Goal: Transaction & Acquisition: Obtain resource

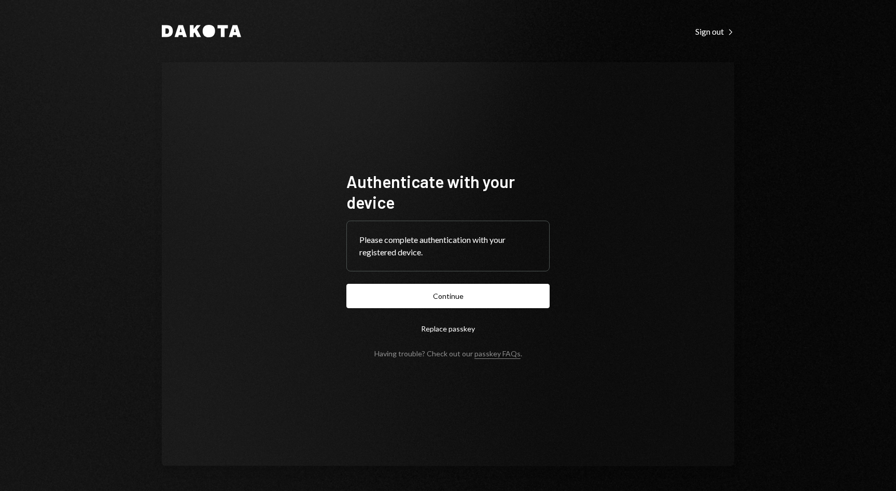
click at [476, 283] on form "Authenticate with your device Please complete authentication with your register…" at bounding box center [447, 264] width 203 height 187
click at [478, 294] on button "Continue" at bounding box center [447, 296] width 203 height 24
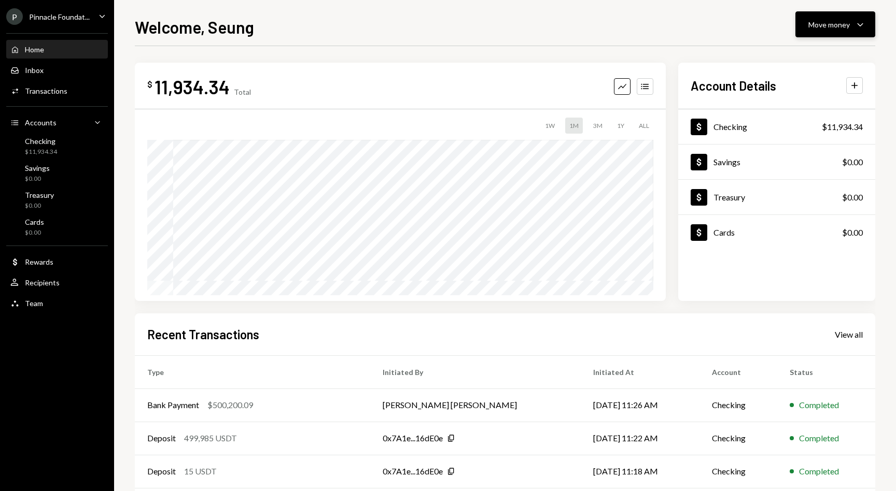
click at [820, 20] on div "Move money" at bounding box center [828, 24] width 41 height 11
click at [795, 107] on div "Deposit" at bounding box center [827, 102] width 76 height 11
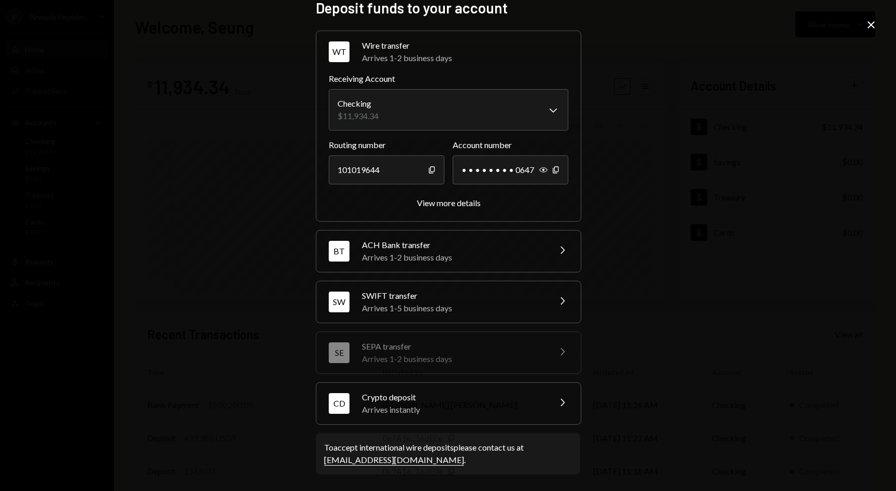
scroll to position [13, 0]
click at [531, 412] on div "Arrives instantly" at bounding box center [452, 410] width 181 height 12
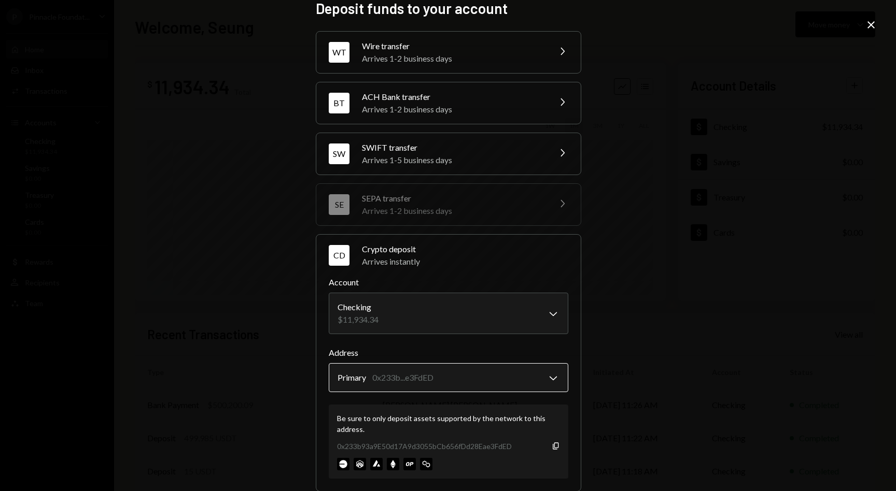
click at [553, 377] on body "P Pinnacle Foundat... Caret Down Home Home Inbox Inbox Activities Transactions …" at bounding box center [448, 245] width 896 height 491
click at [866, 16] on div "**********" at bounding box center [448, 245] width 896 height 491
click at [870, 26] on icon at bounding box center [870, 24] width 7 height 7
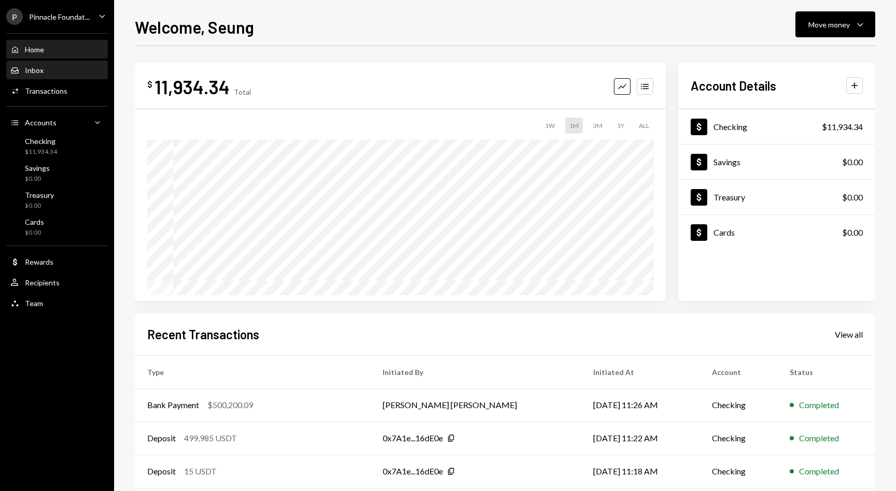
click at [55, 73] on div "Inbox Inbox" at bounding box center [56, 70] width 93 height 9
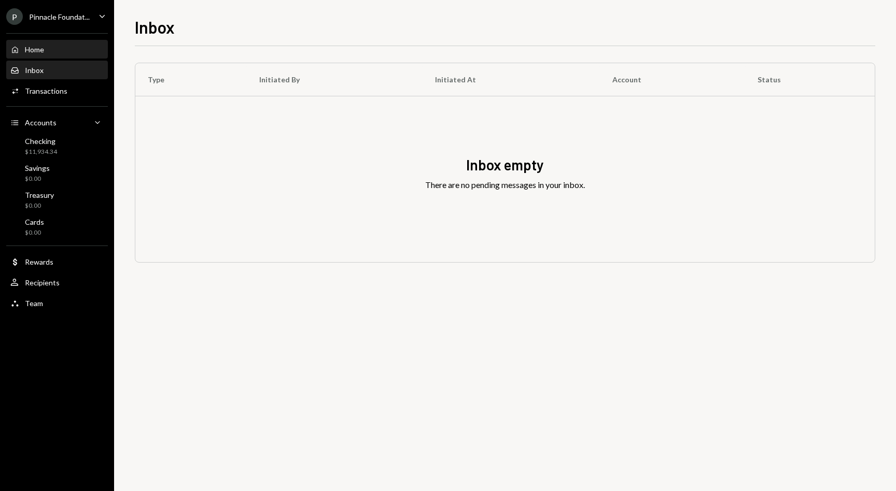
click at [51, 53] on div "Home Home" at bounding box center [56, 49] width 93 height 9
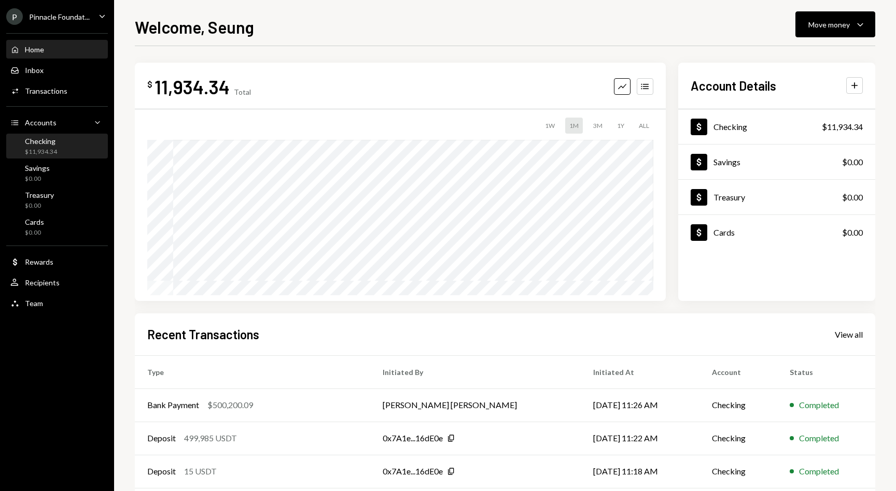
click at [55, 151] on div "$11,934.34" at bounding box center [41, 152] width 32 height 9
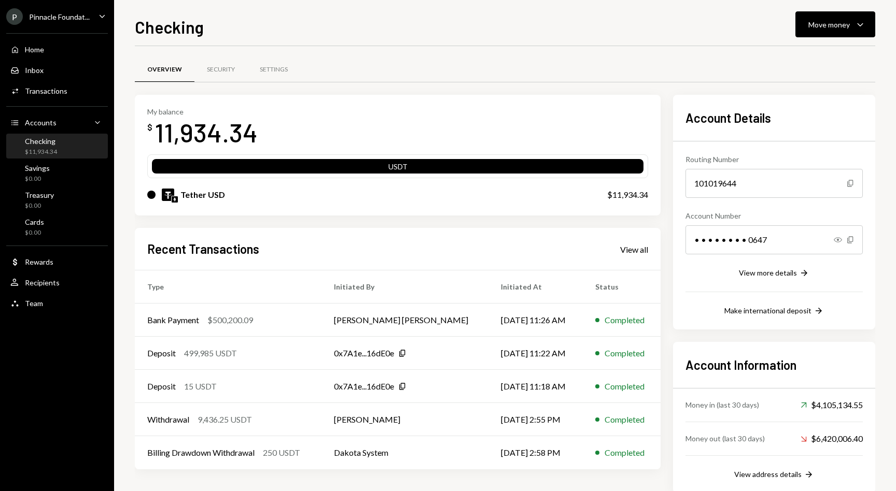
click at [281, 16] on div "Checking Move money Caret Down" at bounding box center [505, 26] width 740 height 23
click at [338, 18] on div "Checking Move money Caret Down" at bounding box center [505, 26] width 740 height 23
click at [640, 40] on div "Checking Move money Caret Down Overview Security Settings My balance $ 11,934.3…" at bounding box center [505, 253] width 740 height 477
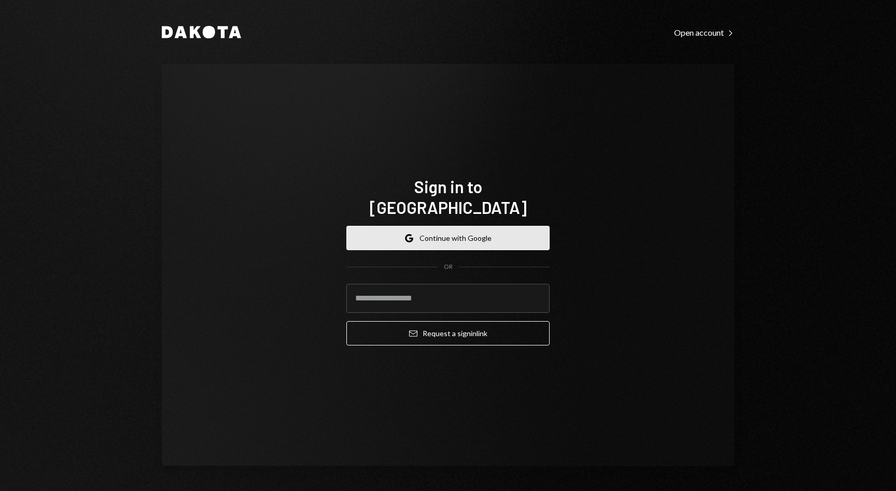
click at [471, 226] on button "Google Continue with Google" at bounding box center [447, 238] width 203 height 24
